Goal: Obtain resource: Download file/media

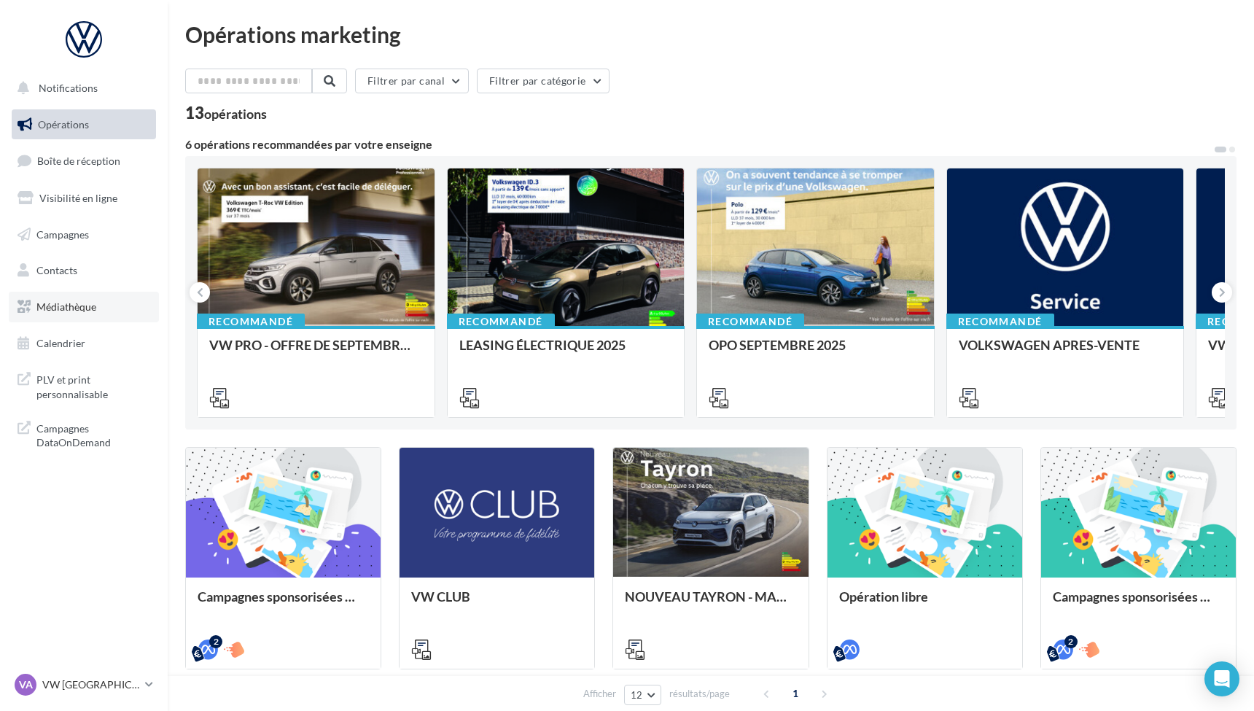
click at [64, 308] on span "Médiathèque" at bounding box center [66, 306] width 60 height 12
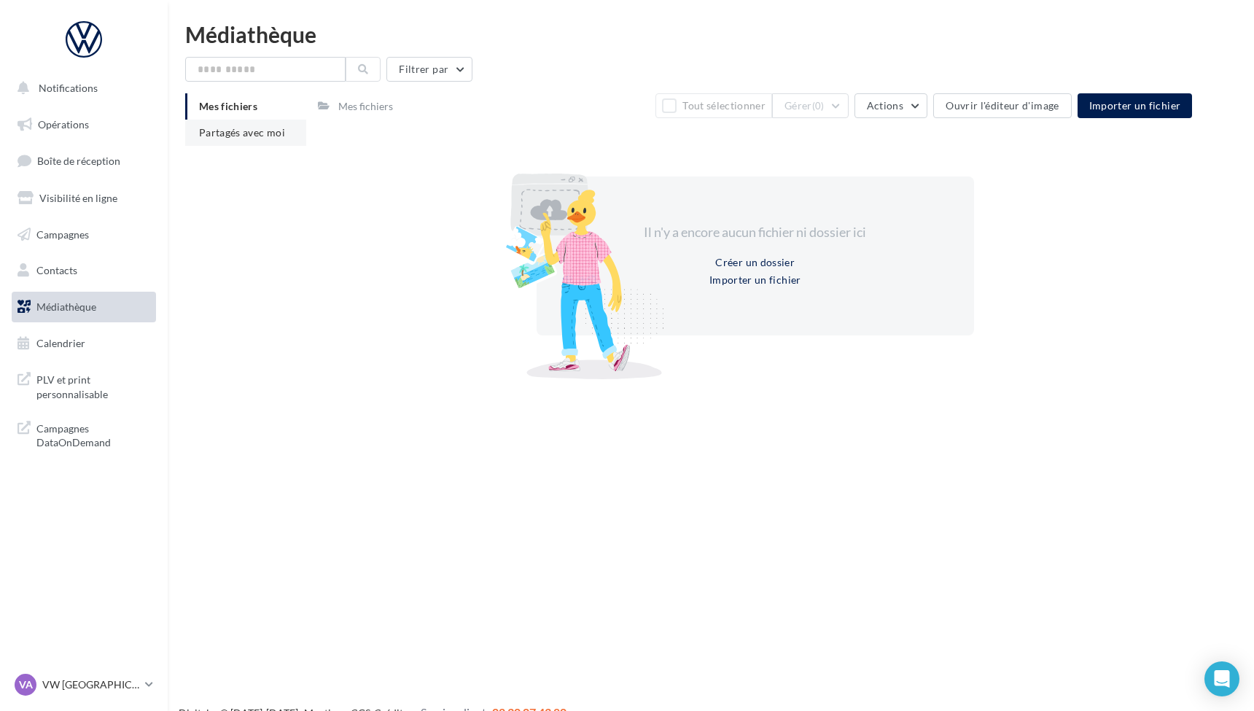
click at [237, 131] on span "Partagés avec moi" at bounding box center [242, 132] width 86 height 12
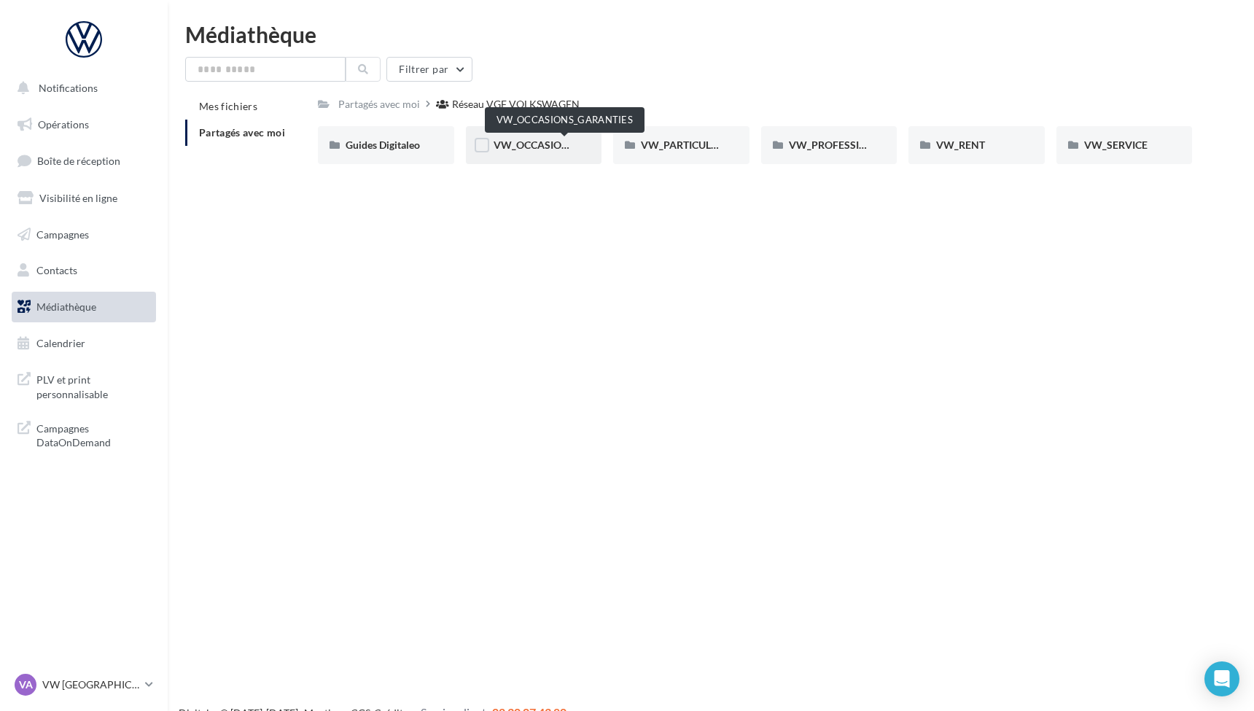
click at [553, 146] on span "VW_OCCASIONS_GARANTIES" at bounding box center [564, 144] width 143 height 12
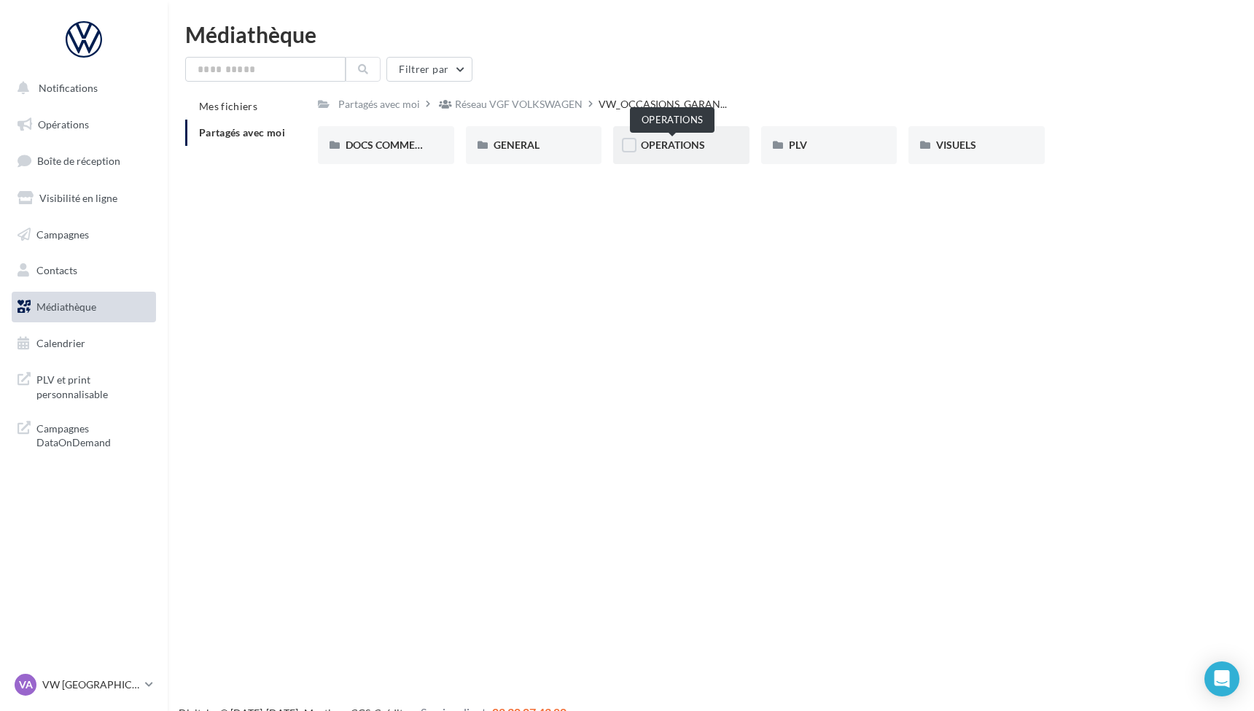
click at [662, 145] on span "OPERATIONS" at bounding box center [673, 144] width 64 height 12
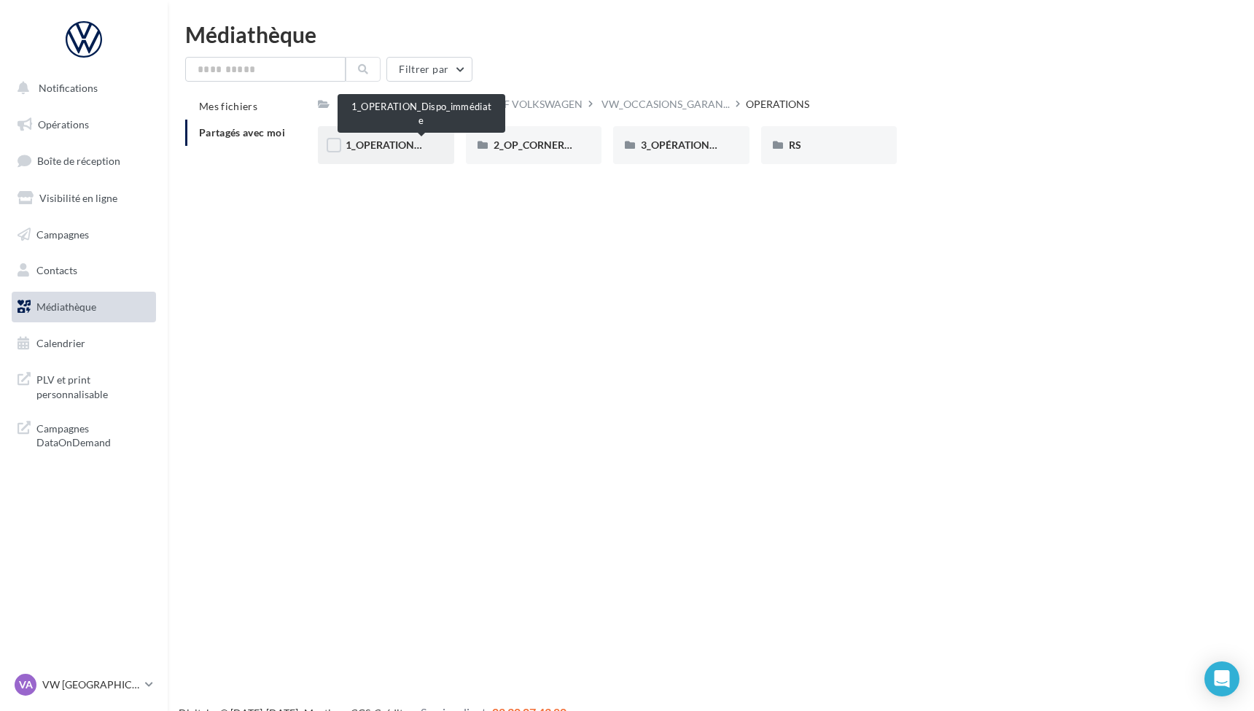
click at [396, 149] on span "1_OPERATION_Dispo_immédiate" at bounding box center [421, 144] width 152 height 12
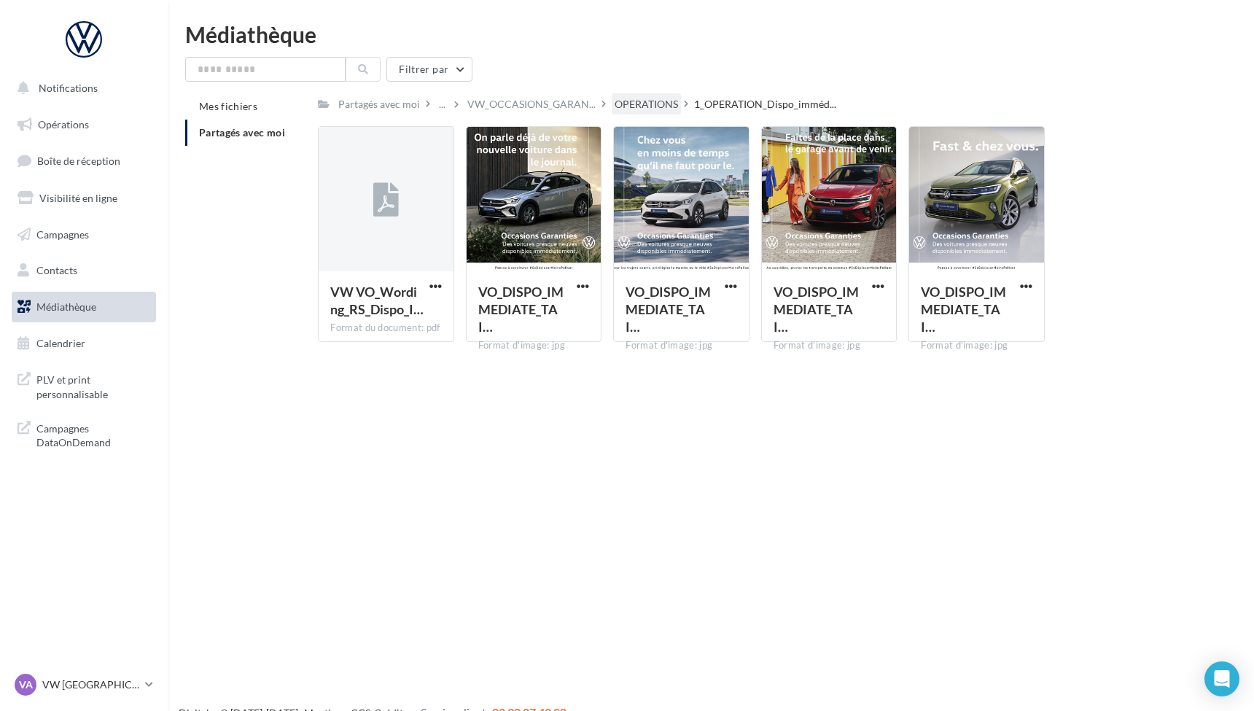
click at [629, 102] on div "OPERATIONS" at bounding box center [645, 104] width 63 height 15
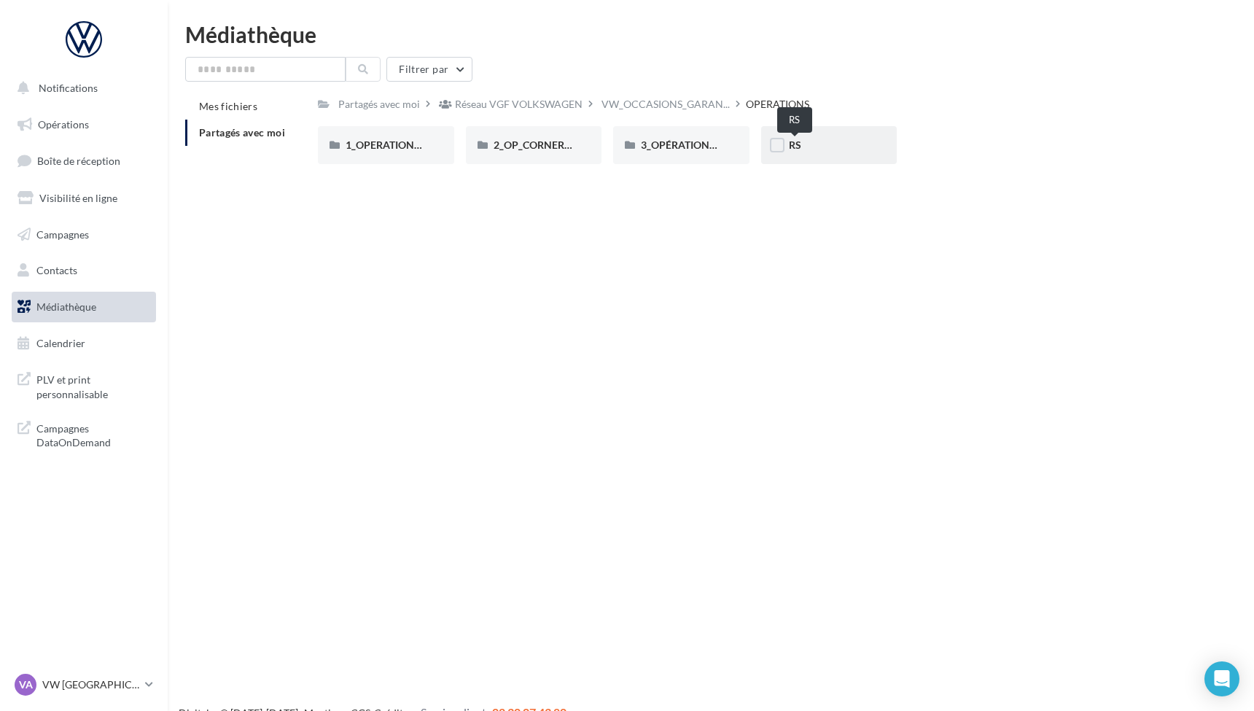
click at [796, 143] on span "RS" at bounding box center [795, 144] width 12 height 12
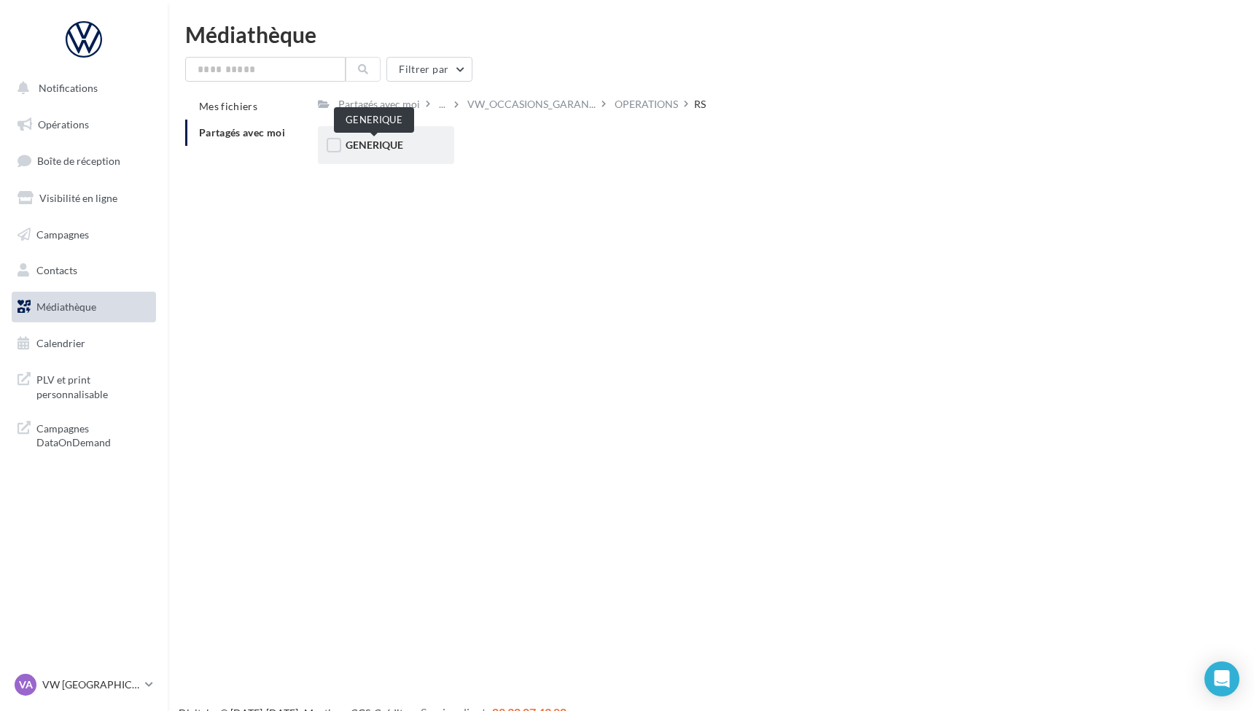
click at [374, 142] on span "GENERIQUE" at bounding box center [374, 144] width 58 height 12
click at [362, 146] on span "VW" at bounding box center [354, 144] width 18 height 12
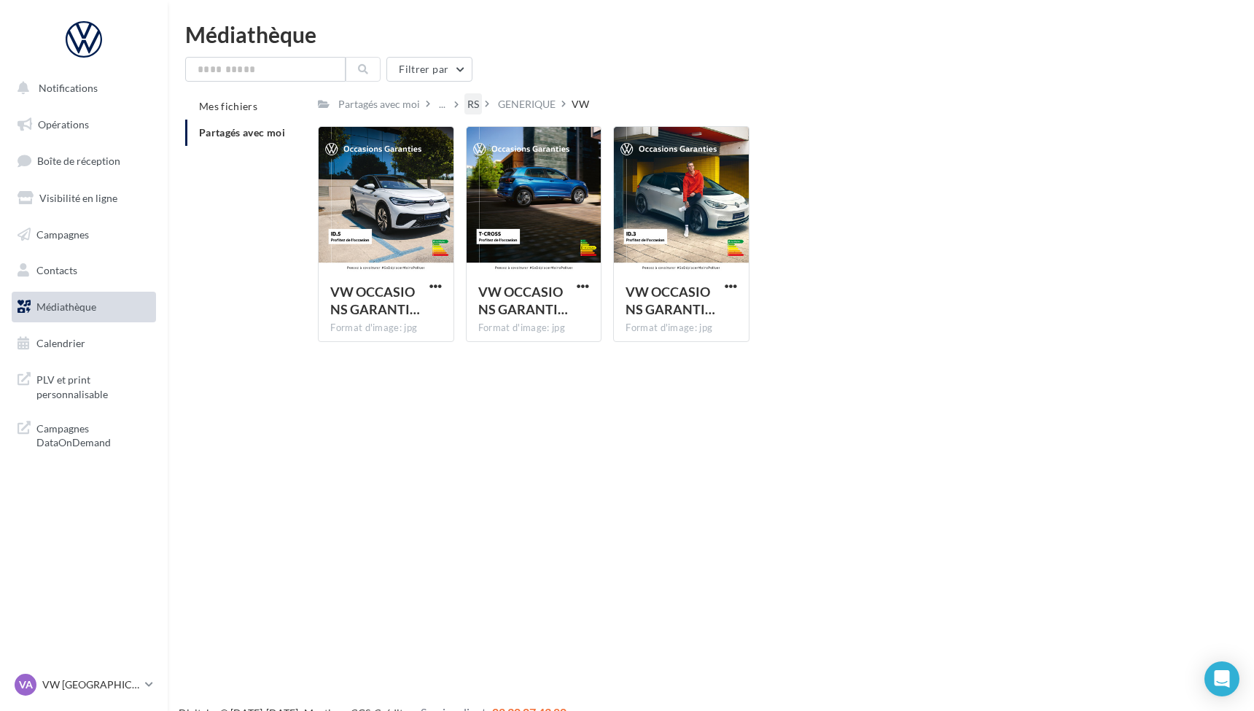
click at [473, 101] on div "RS" at bounding box center [473, 104] width 12 height 15
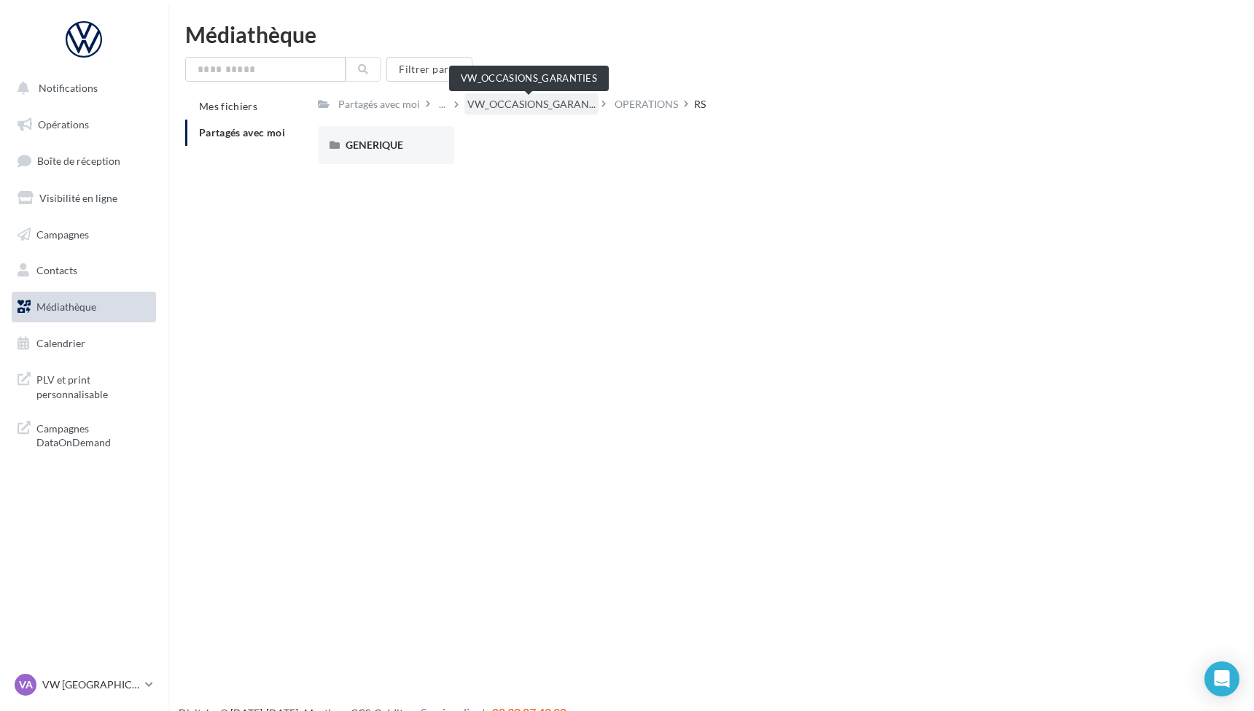
click at [500, 106] on span "VW_OCCASIONS_GARAN..." at bounding box center [531, 104] width 128 height 15
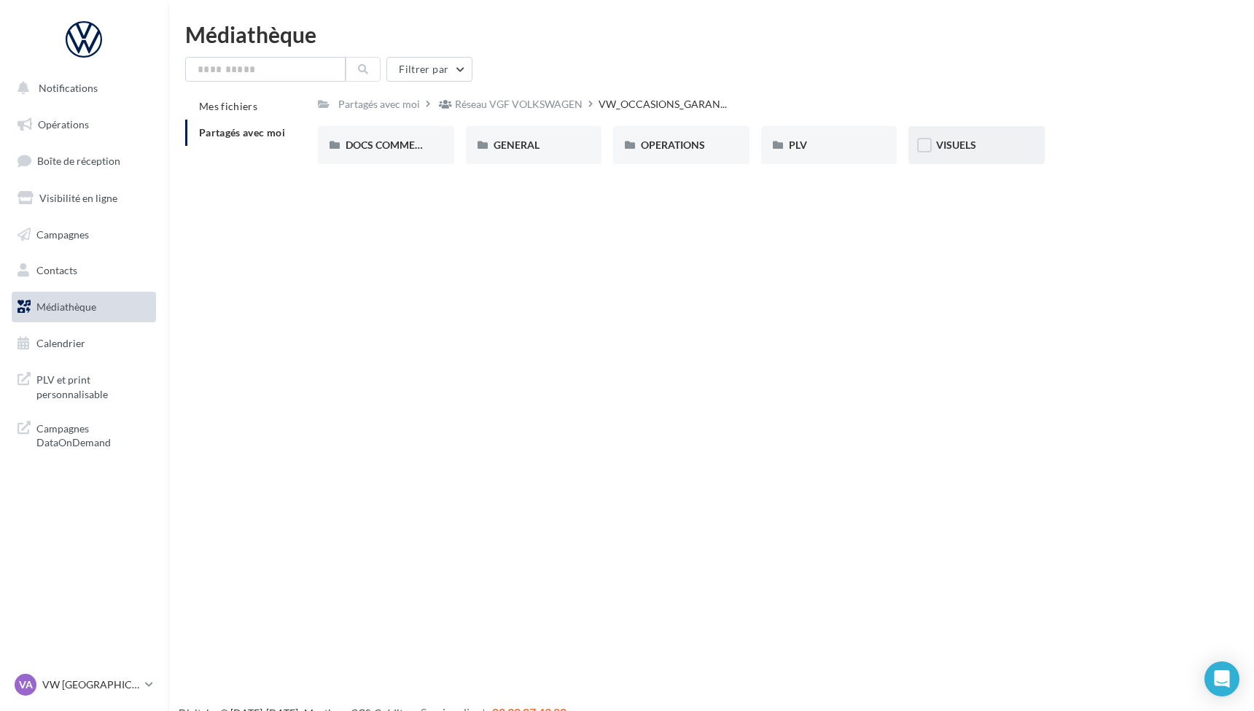
click at [940, 154] on div "VISUELS" at bounding box center [976, 145] width 136 height 38
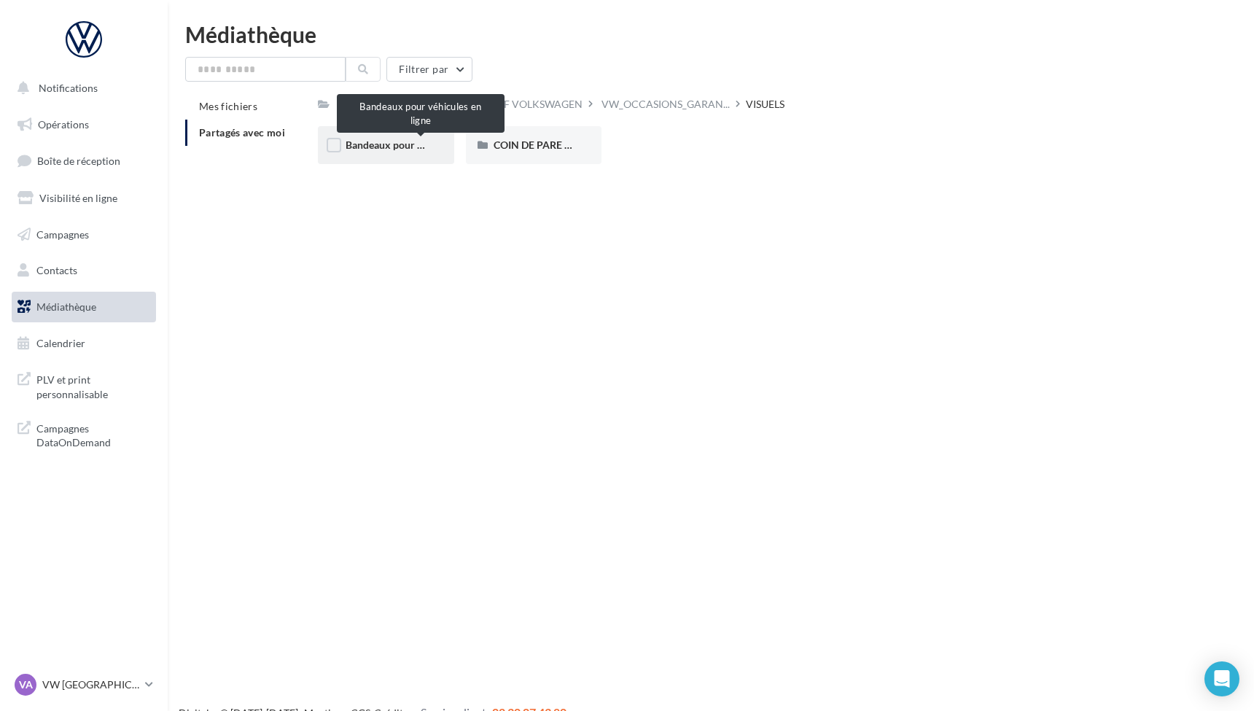
click at [384, 144] on span "Bandeaux pour véhicules en ligne" at bounding box center [420, 144] width 151 height 12
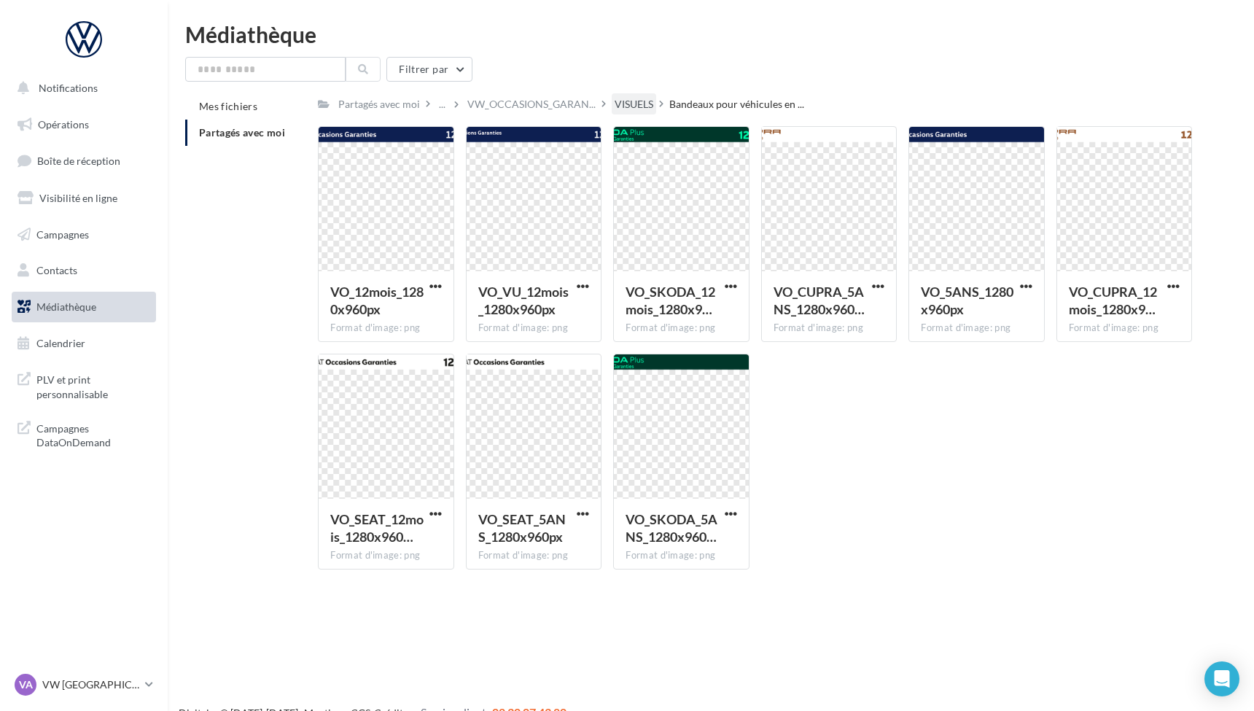
click at [627, 101] on div "VISUELS" at bounding box center [633, 104] width 39 height 15
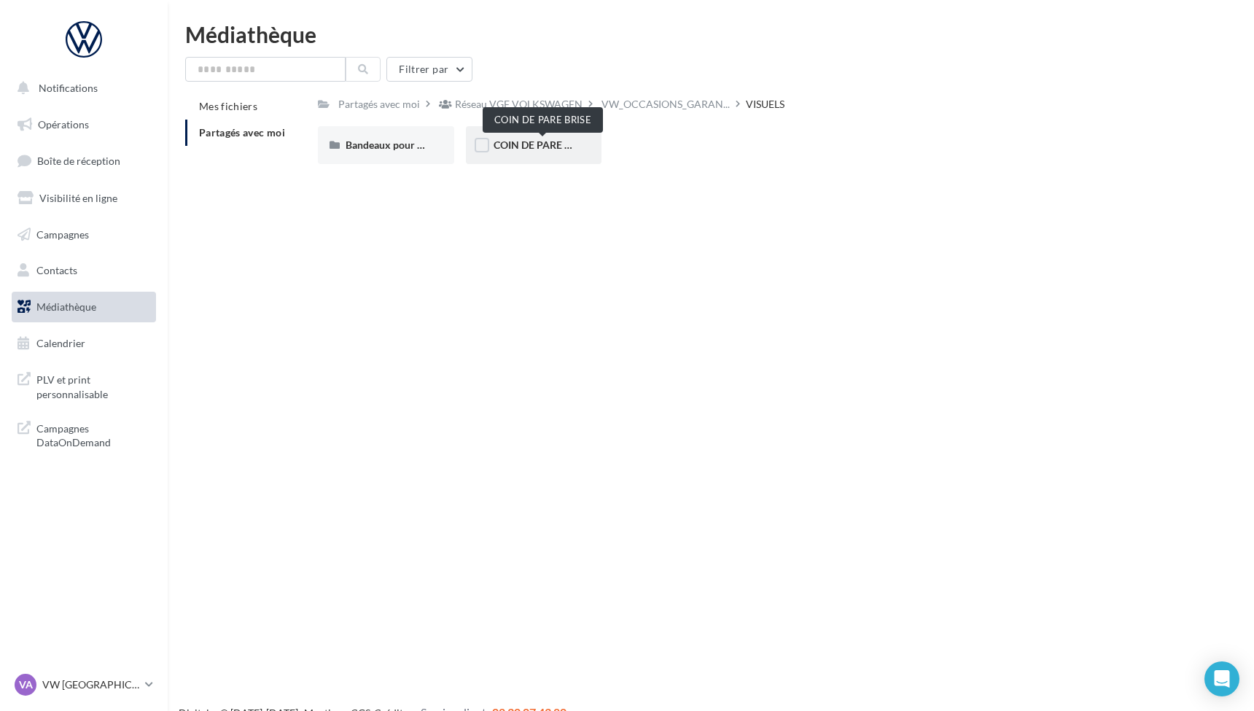
click at [526, 148] on span "COIN DE PARE BRISE" at bounding box center [542, 144] width 98 height 12
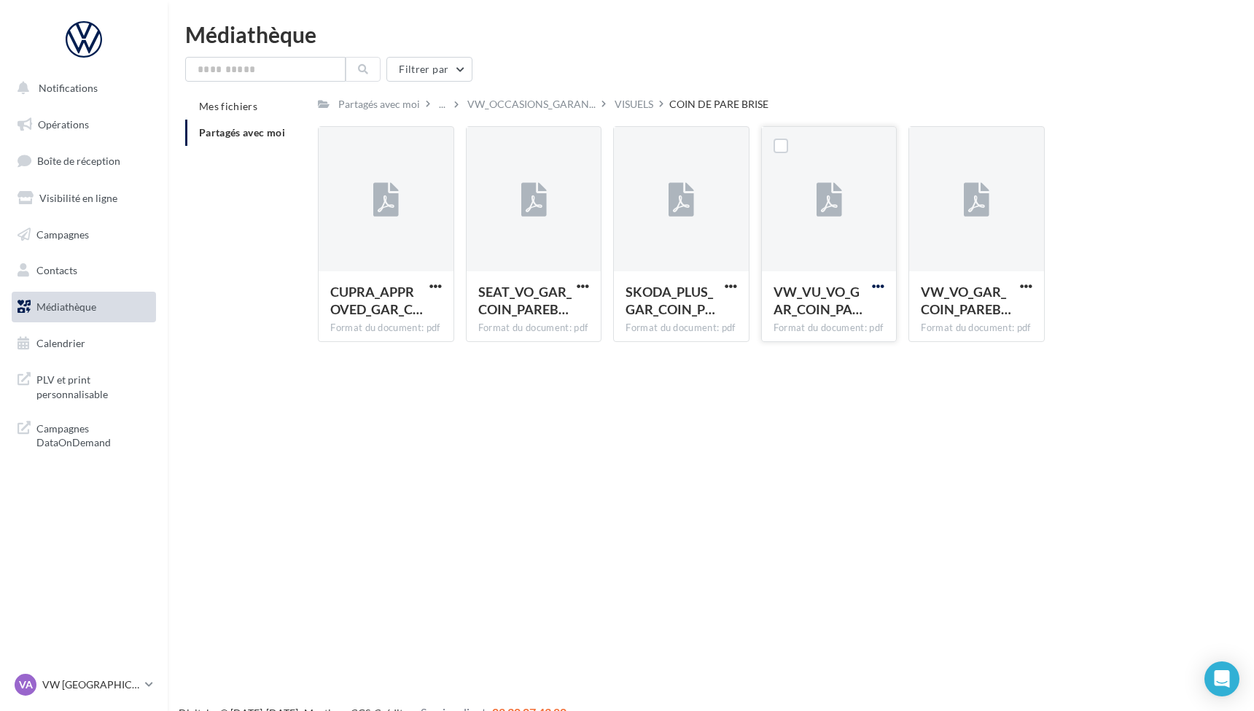
click at [877, 286] on span "button" at bounding box center [878, 286] width 12 height 12
click at [791, 316] on button "Télécharger" at bounding box center [814, 315] width 146 height 38
click at [619, 98] on div "VISUELS" at bounding box center [633, 104] width 39 height 15
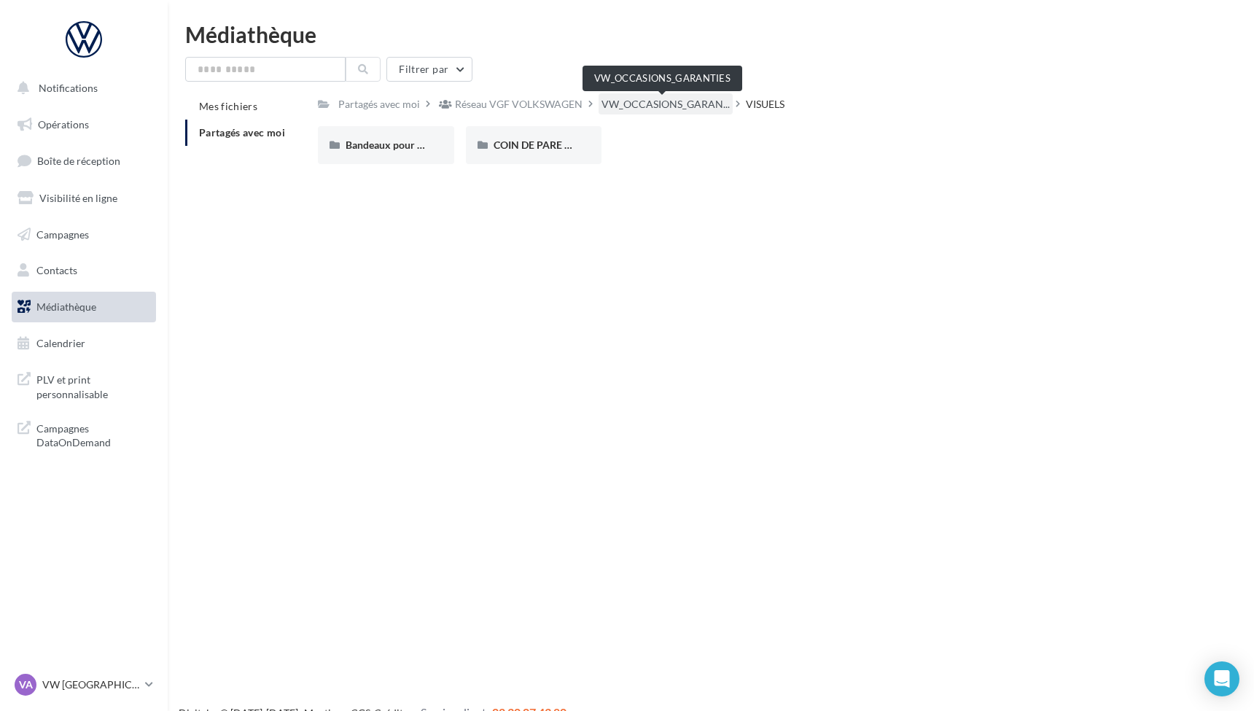
click at [644, 108] on span "VW_OCCASIONS_GARAN..." at bounding box center [665, 104] width 128 height 15
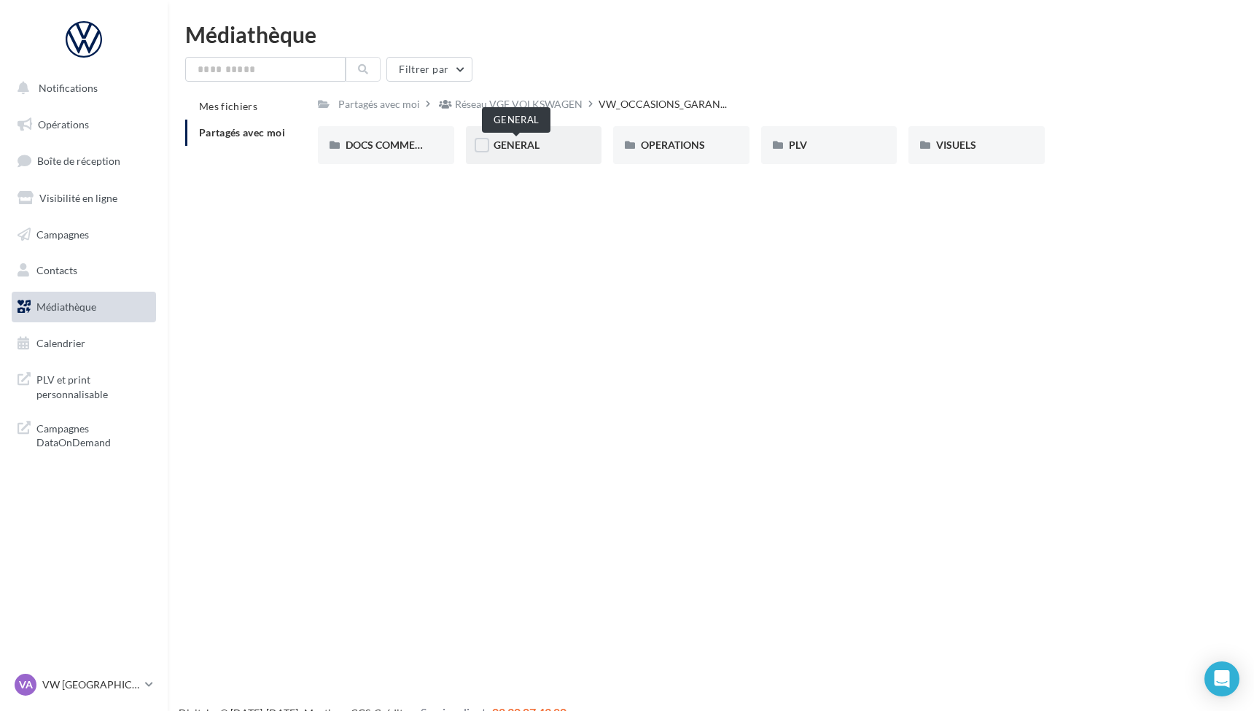
click at [516, 143] on span "GENERAL" at bounding box center [516, 144] width 46 height 12
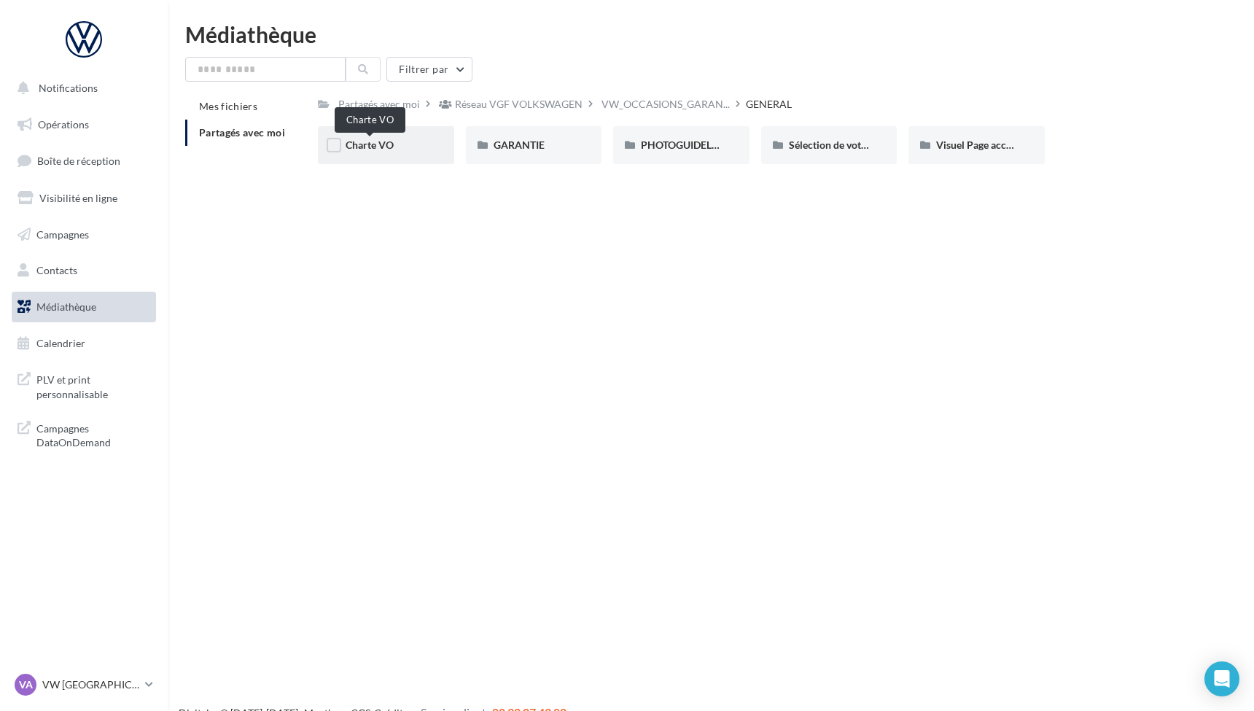
click at [359, 145] on span "Charte VO" at bounding box center [369, 144] width 48 height 12
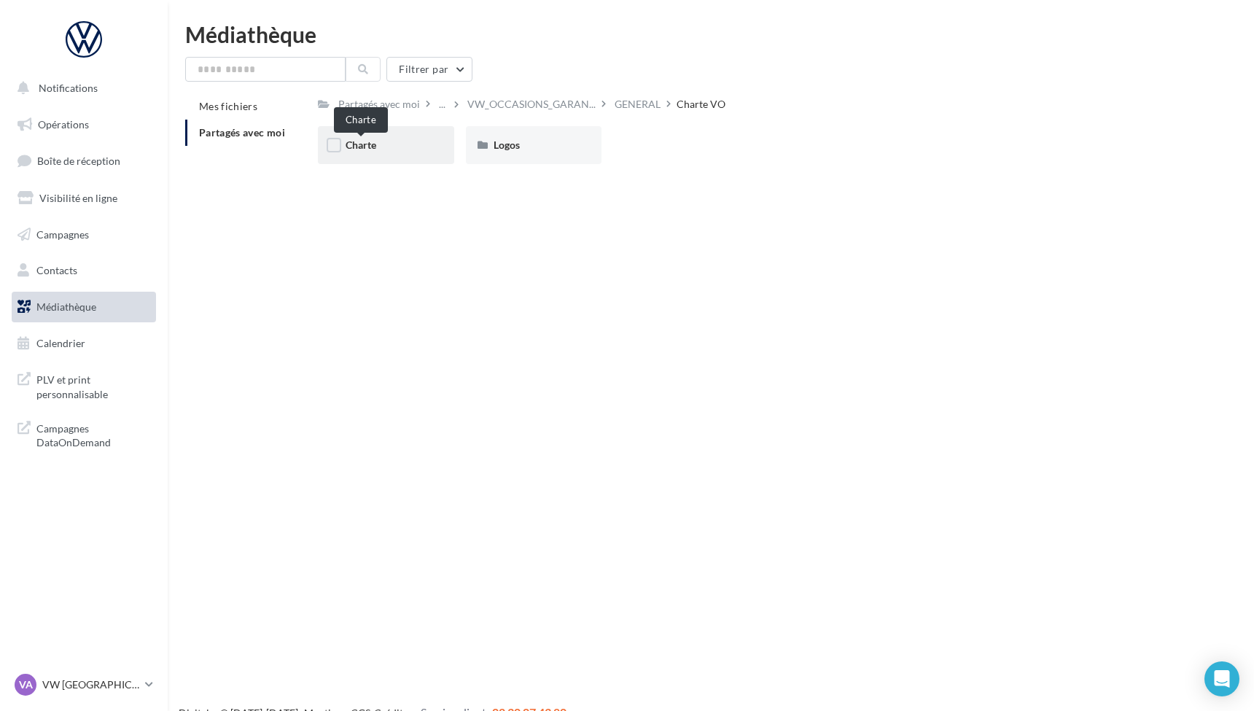
click at [352, 149] on span "Charte" at bounding box center [360, 144] width 31 height 12
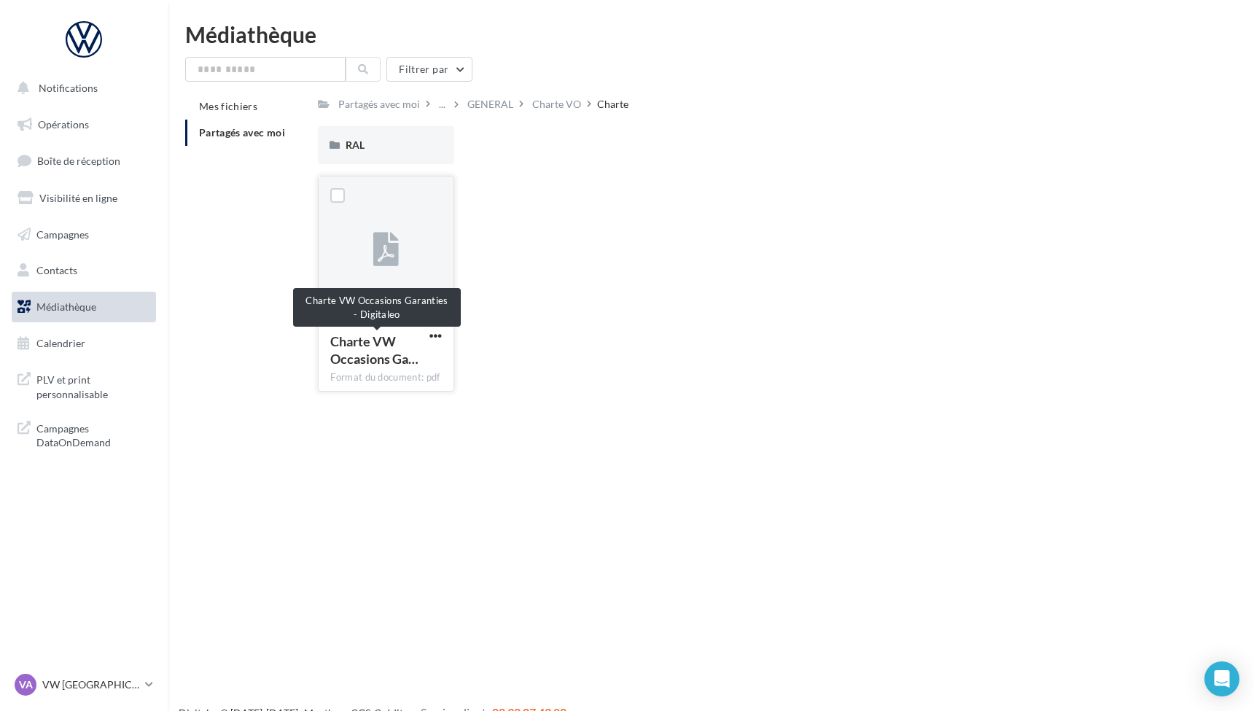
click at [351, 361] on span "Charte VW Occasions Ga…" at bounding box center [374, 350] width 88 height 34
click at [435, 332] on span "button" at bounding box center [435, 335] width 12 height 12
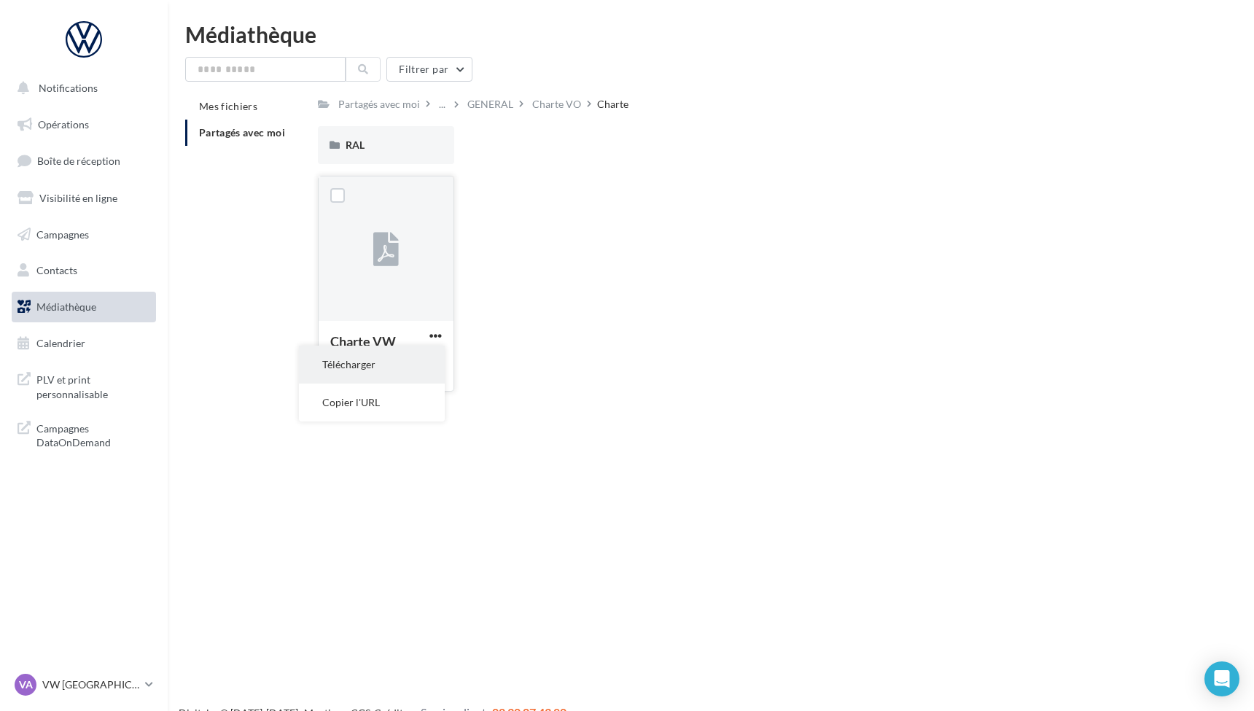
click at [367, 371] on button "Télécharger" at bounding box center [372, 364] width 146 height 38
click at [557, 103] on div "Charte VO" at bounding box center [556, 104] width 49 height 15
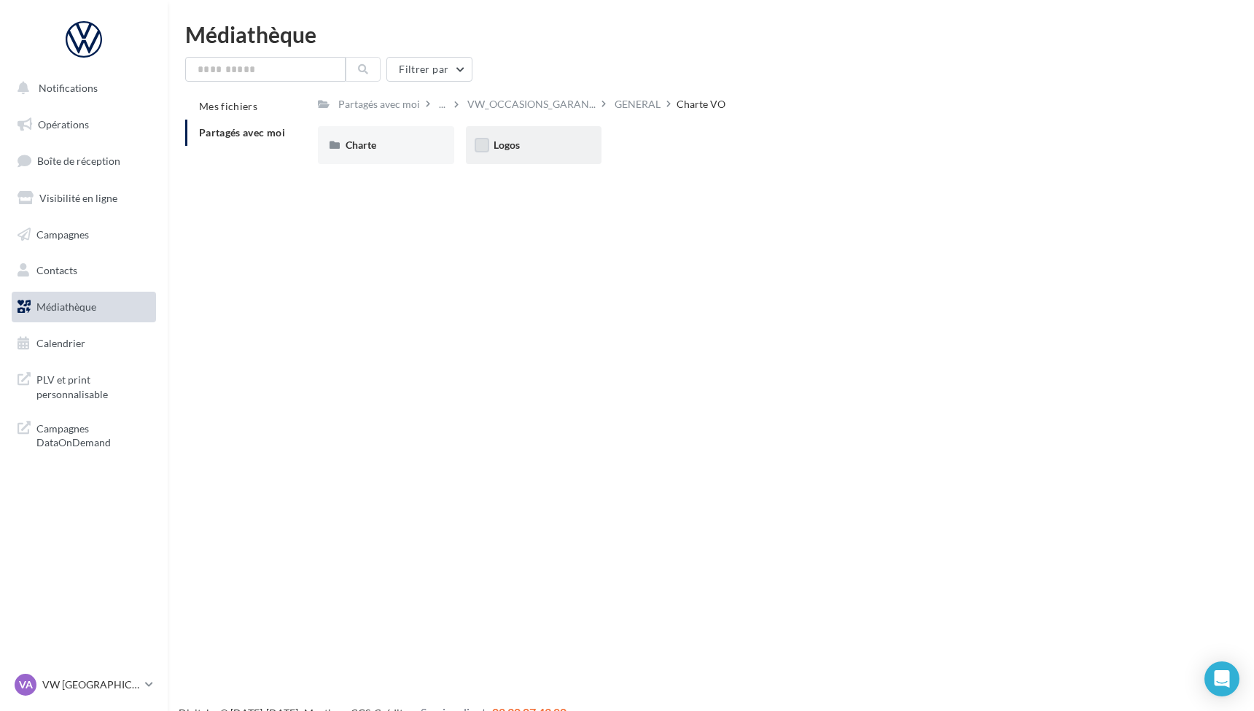
click at [482, 146] on label at bounding box center [481, 145] width 15 height 15
click at [499, 145] on span "Logos" at bounding box center [506, 144] width 26 height 12
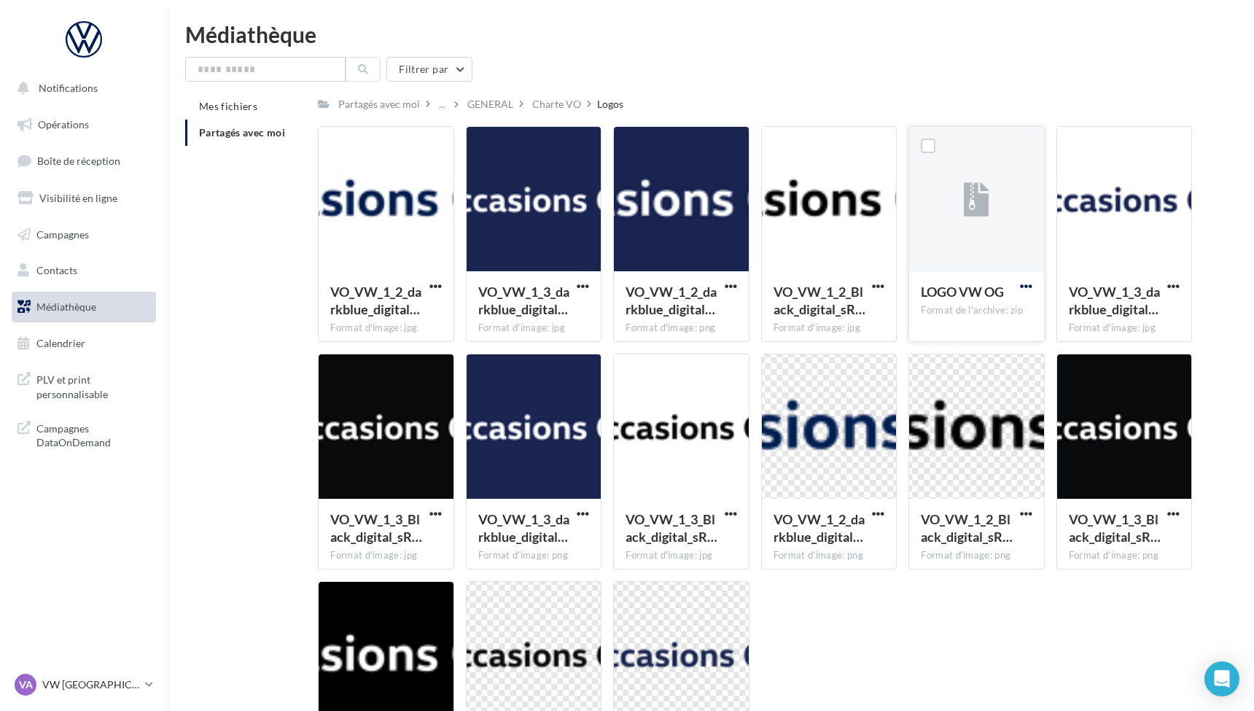
click at [1025, 283] on span "button" at bounding box center [1026, 286] width 12 height 12
click at [965, 311] on button "Télécharger" at bounding box center [962, 315] width 146 height 38
click at [547, 102] on div "Charte VO" at bounding box center [556, 104] width 49 height 15
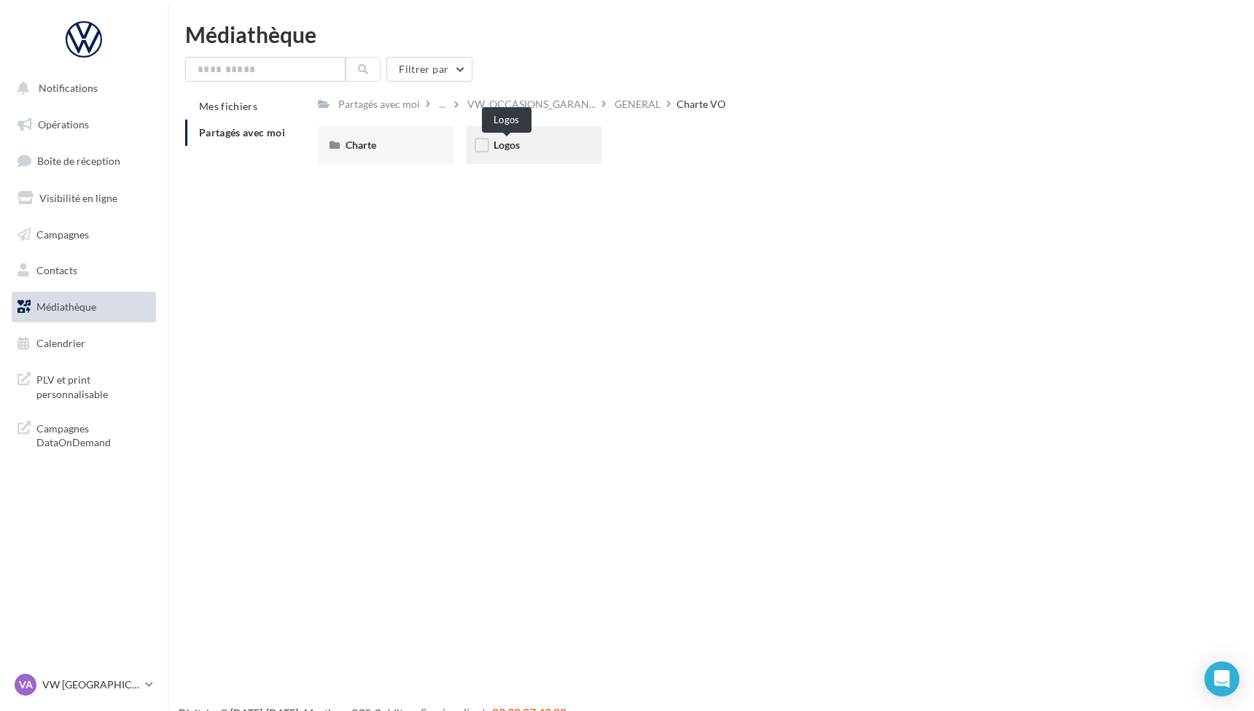
click at [507, 146] on span "Logos" at bounding box center [506, 144] width 26 height 12
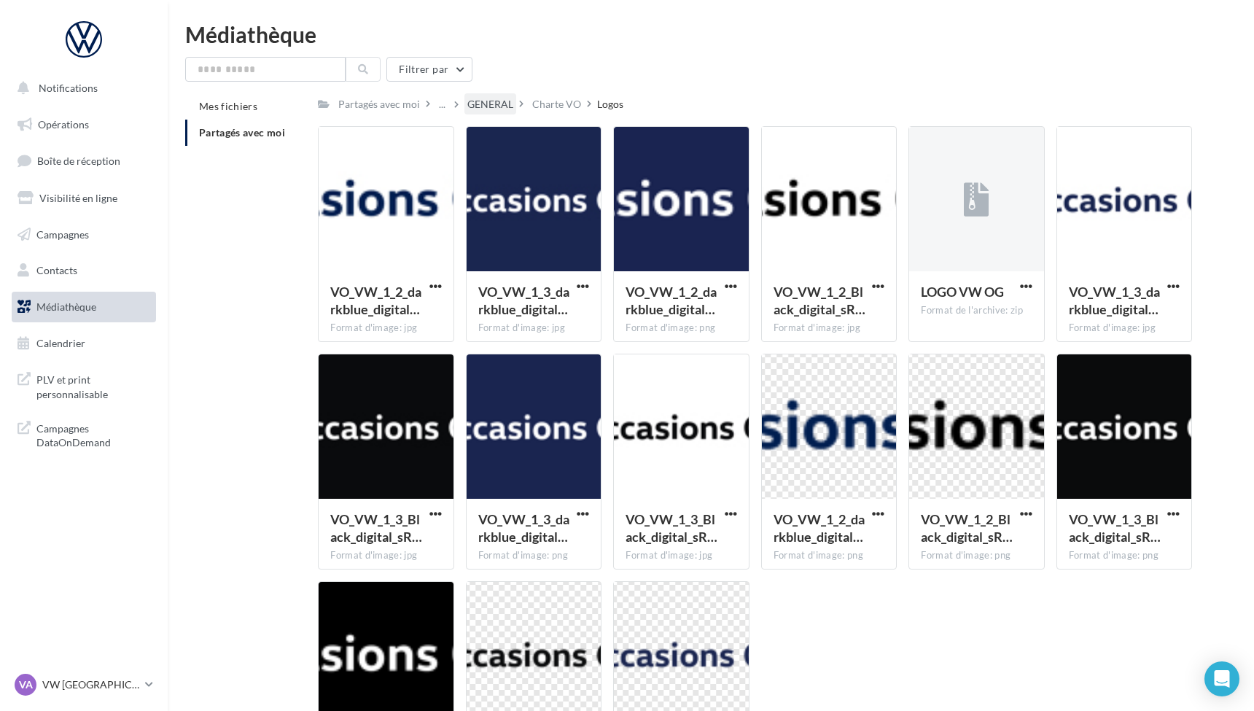
click at [485, 103] on div "GENERAL" at bounding box center [490, 104] width 46 height 15
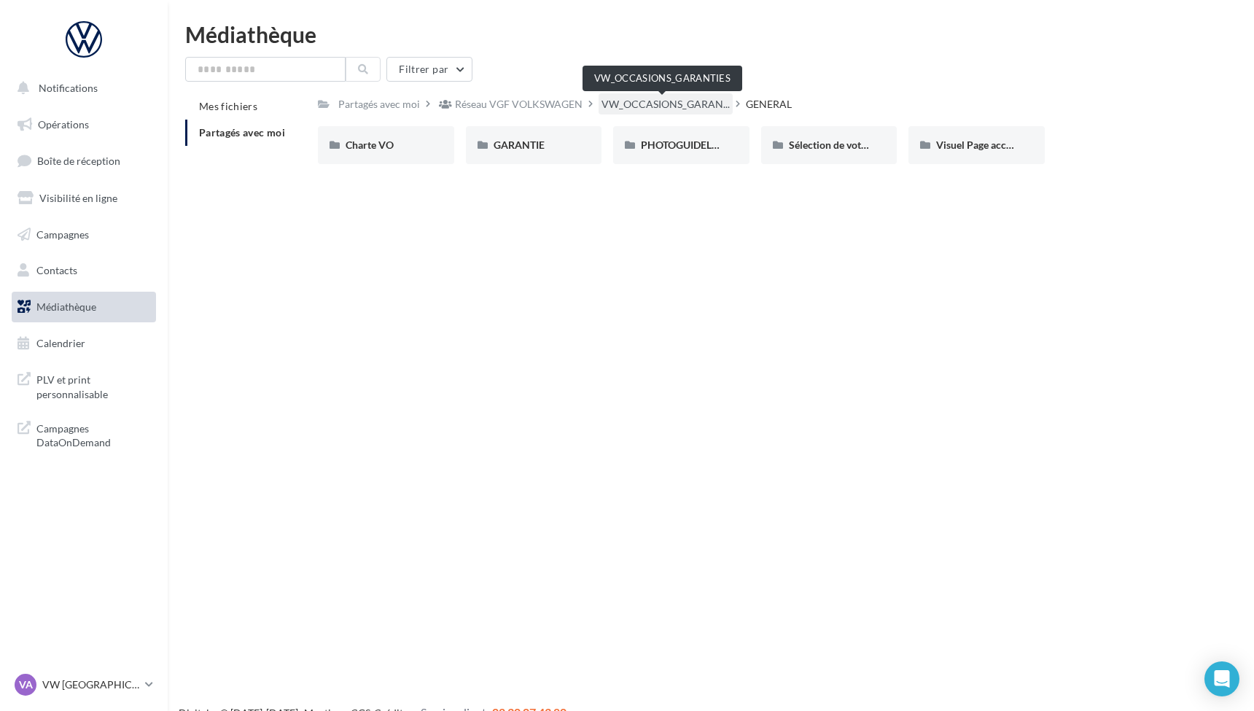
click at [656, 107] on span "VW_OCCASIONS_GARAN..." at bounding box center [665, 104] width 128 height 15
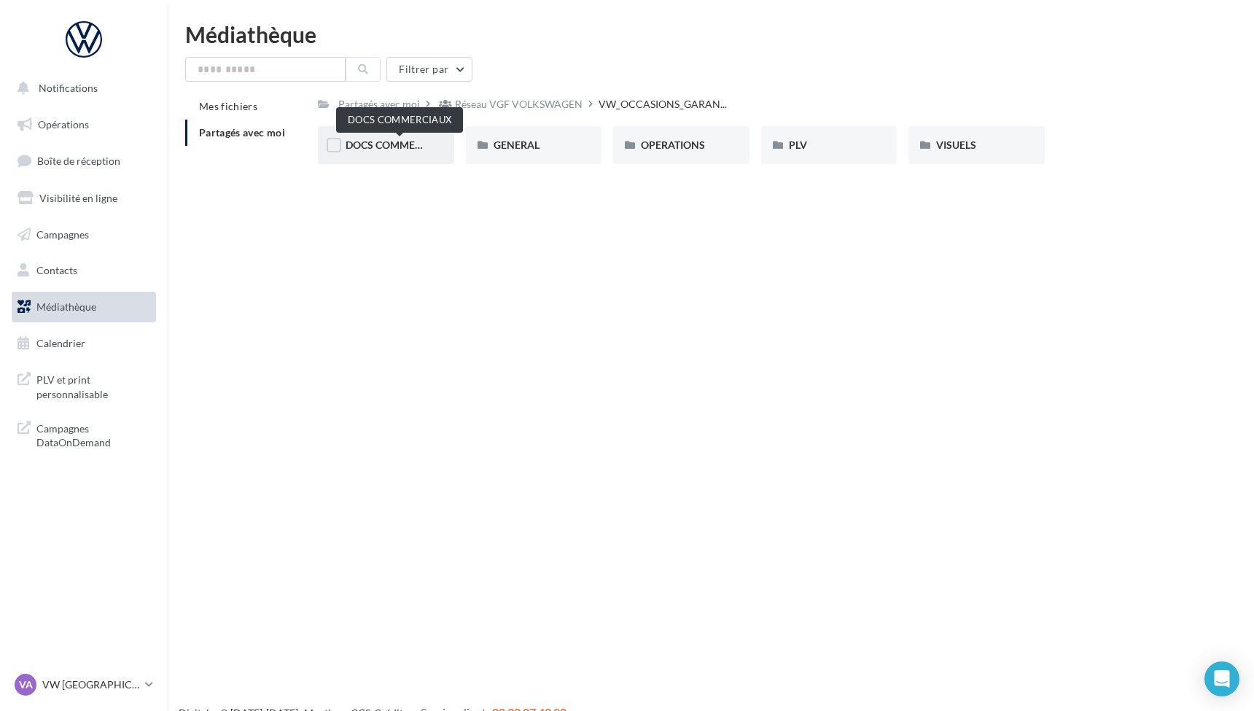
click at [367, 143] on span "DOCS COMMERCIAUX" at bounding box center [398, 144] width 107 height 12
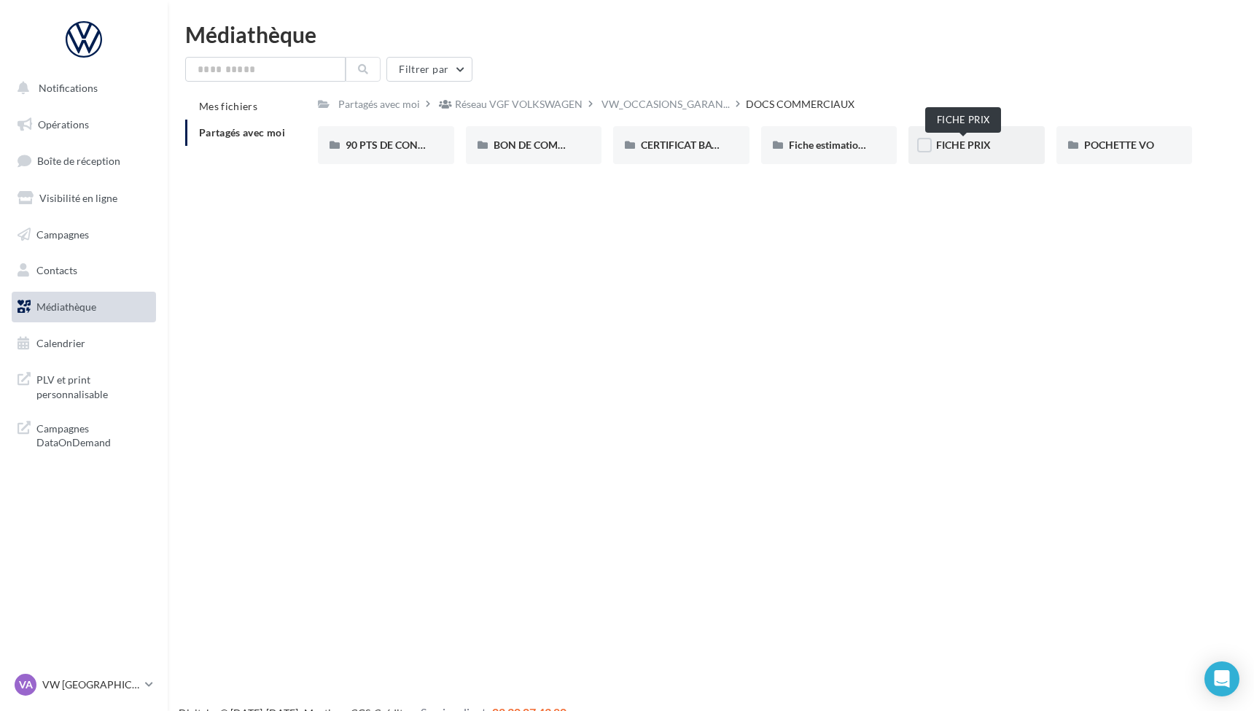
click at [962, 147] on span "FICHE PRIX" at bounding box center [963, 144] width 55 height 12
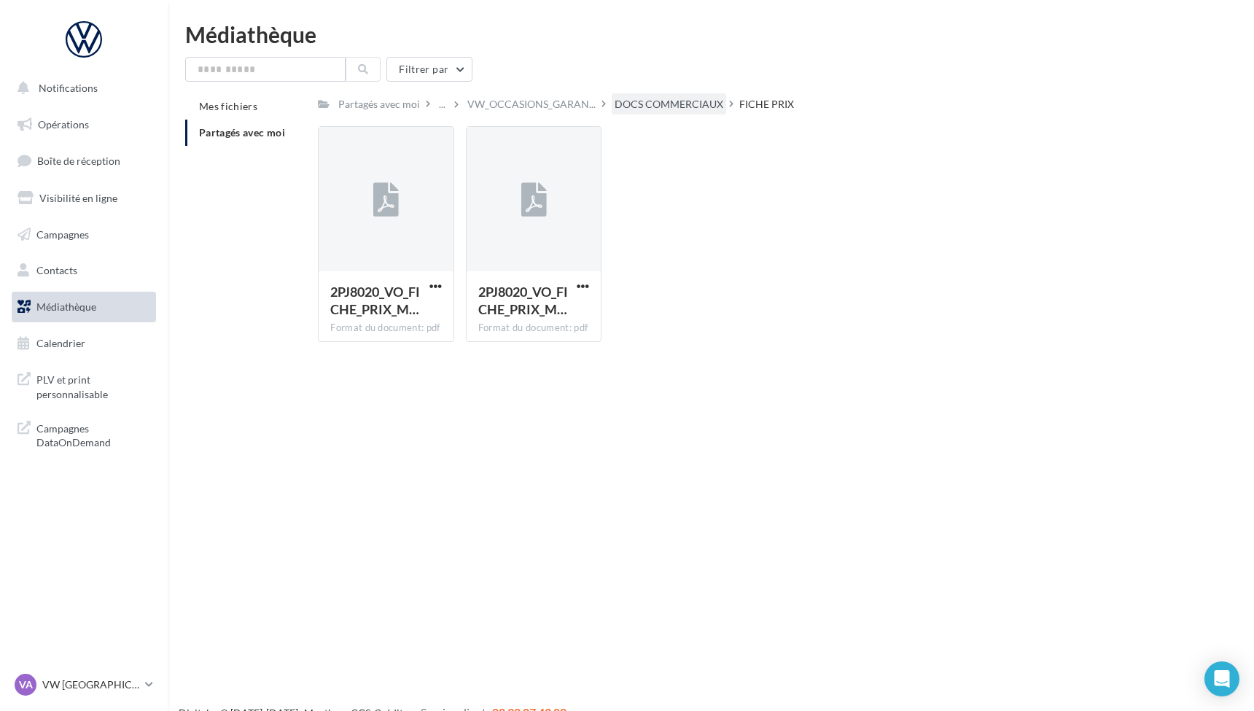
click at [691, 106] on div "DOCS COMMERCIAUX" at bounding box center [668, 104] width 109 height 15
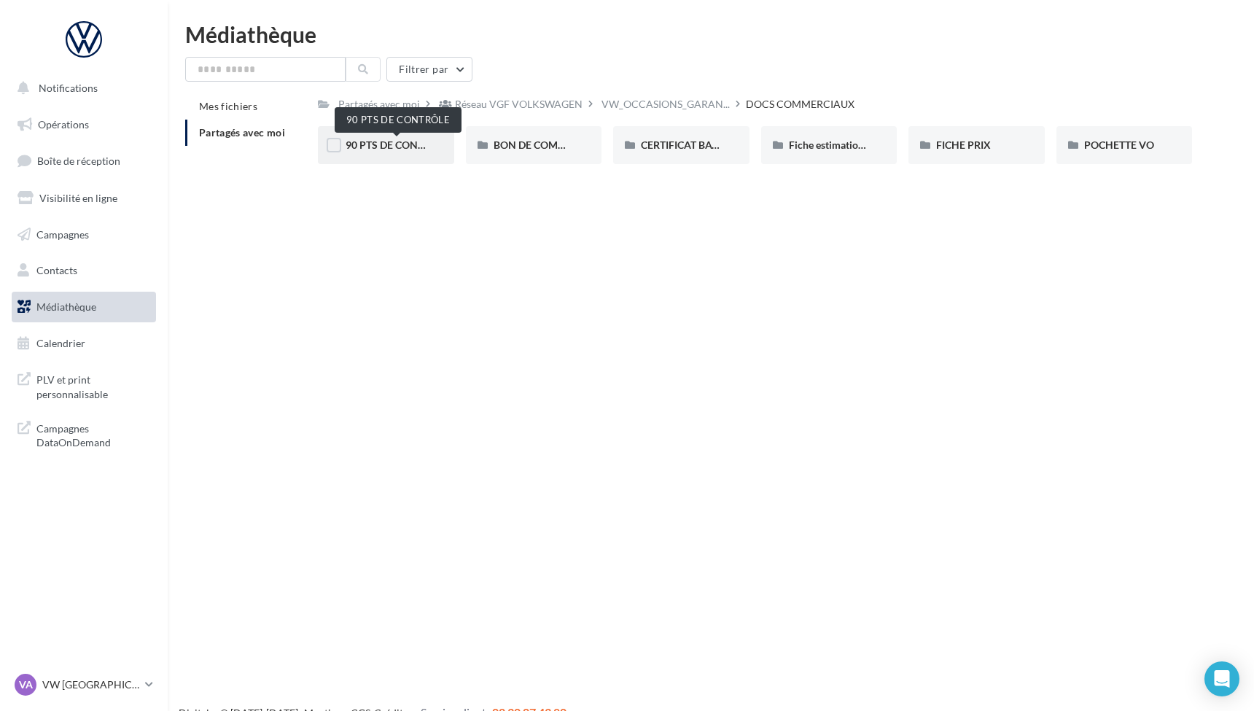
click at [384, 144] on span "90 PTS DE CONTRÔLE" at bounding box center [396, 144] width 103 height 12
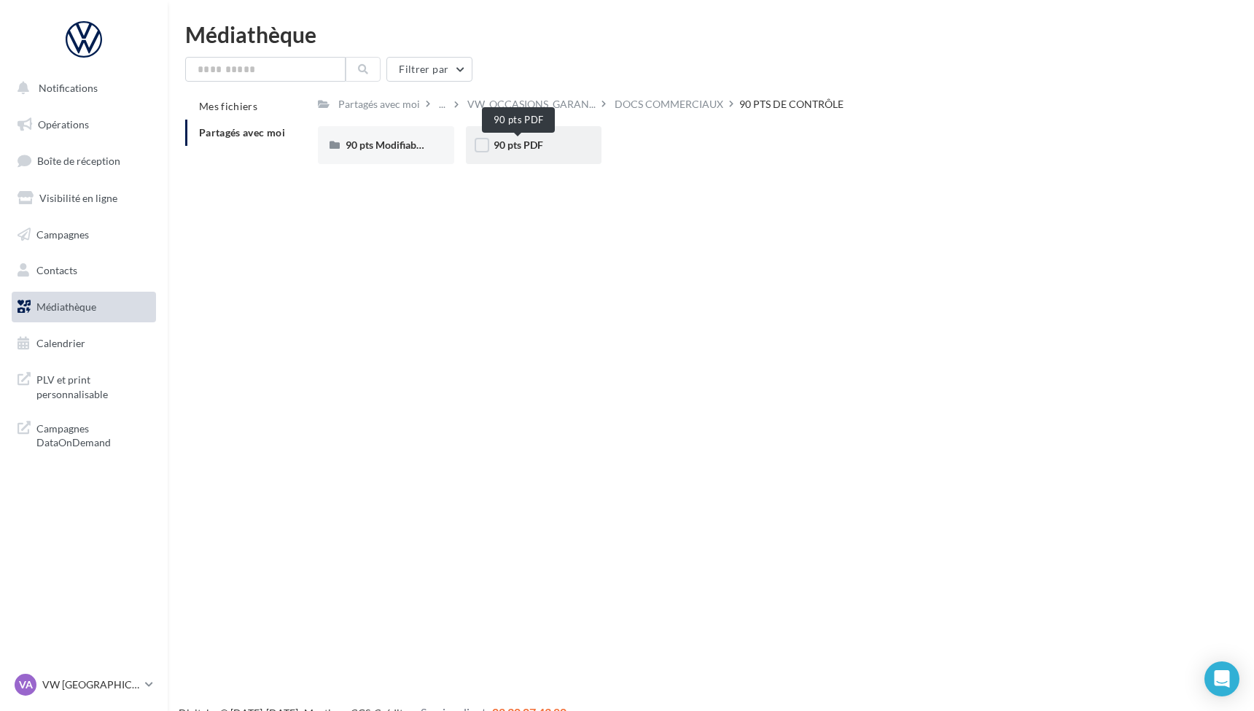
click at [504, 144] on span "90 pts PDF" at bounding box center [518, 144] width 50 height 12
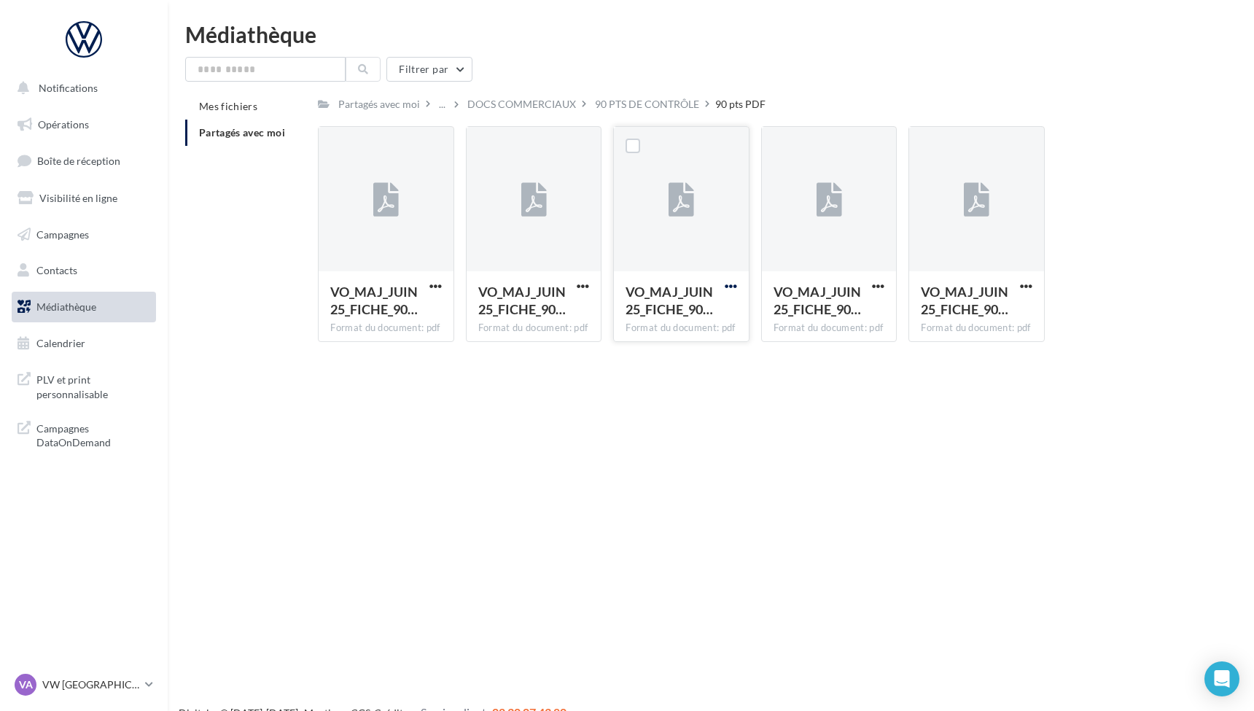
click at [729, 283] on span "button" at bounding box center [730, 286] width 12 height 12
click at [660, 350] on button "Copier l'URL" at bounding box center [667, 353] width 146 height 38
click at [729, 286] on span "button" at bounding box center [730, 286] width 12 height 12
click at [691, 314] on button "Télécharger" at bounding box center [667, 315] width 146 height 38
